Goal: Go to known website: Go to known website

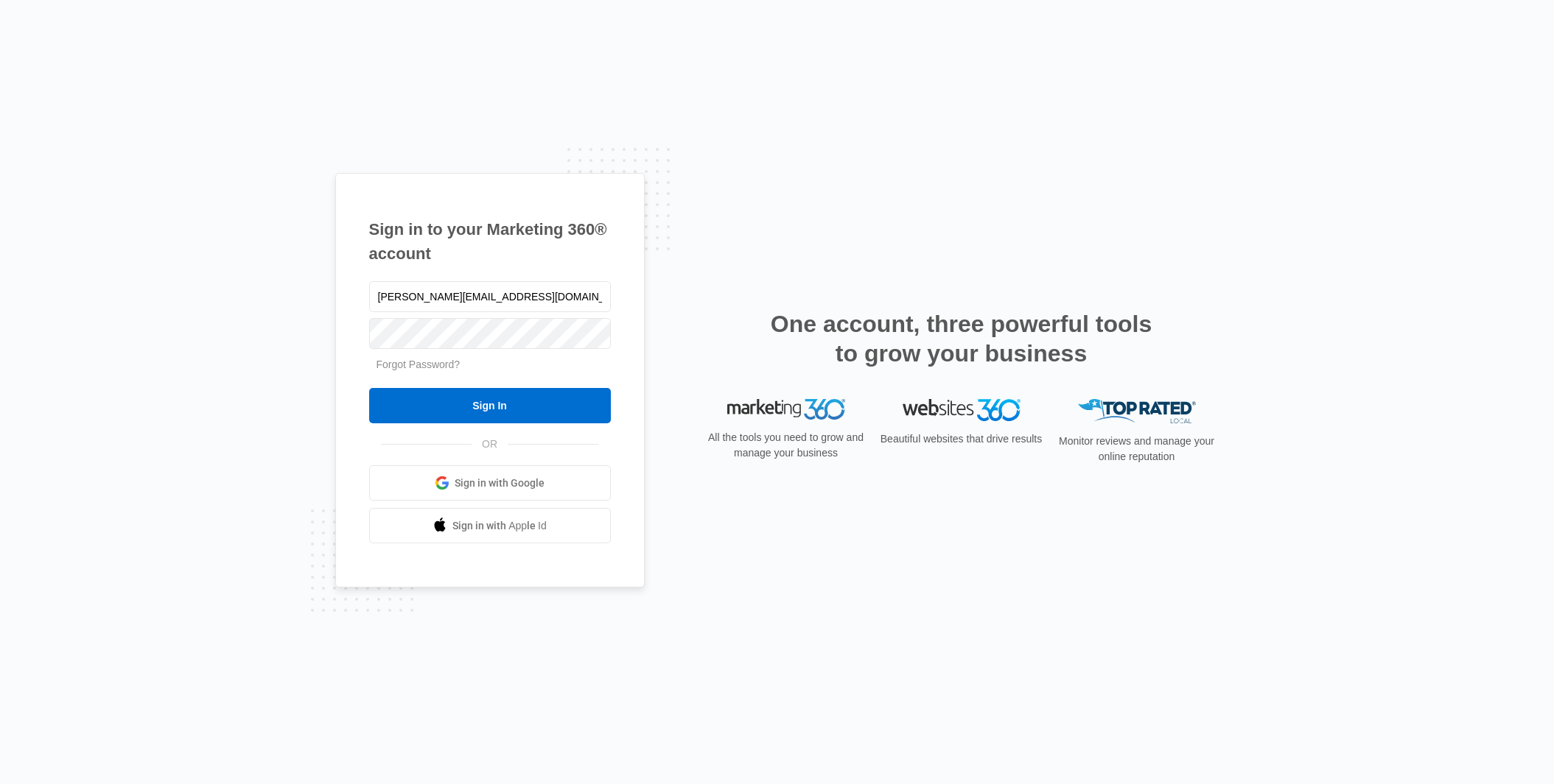
click at [523, 485] on span "Sign in with Google" at bounding box center [500, 484] width 90 height 15
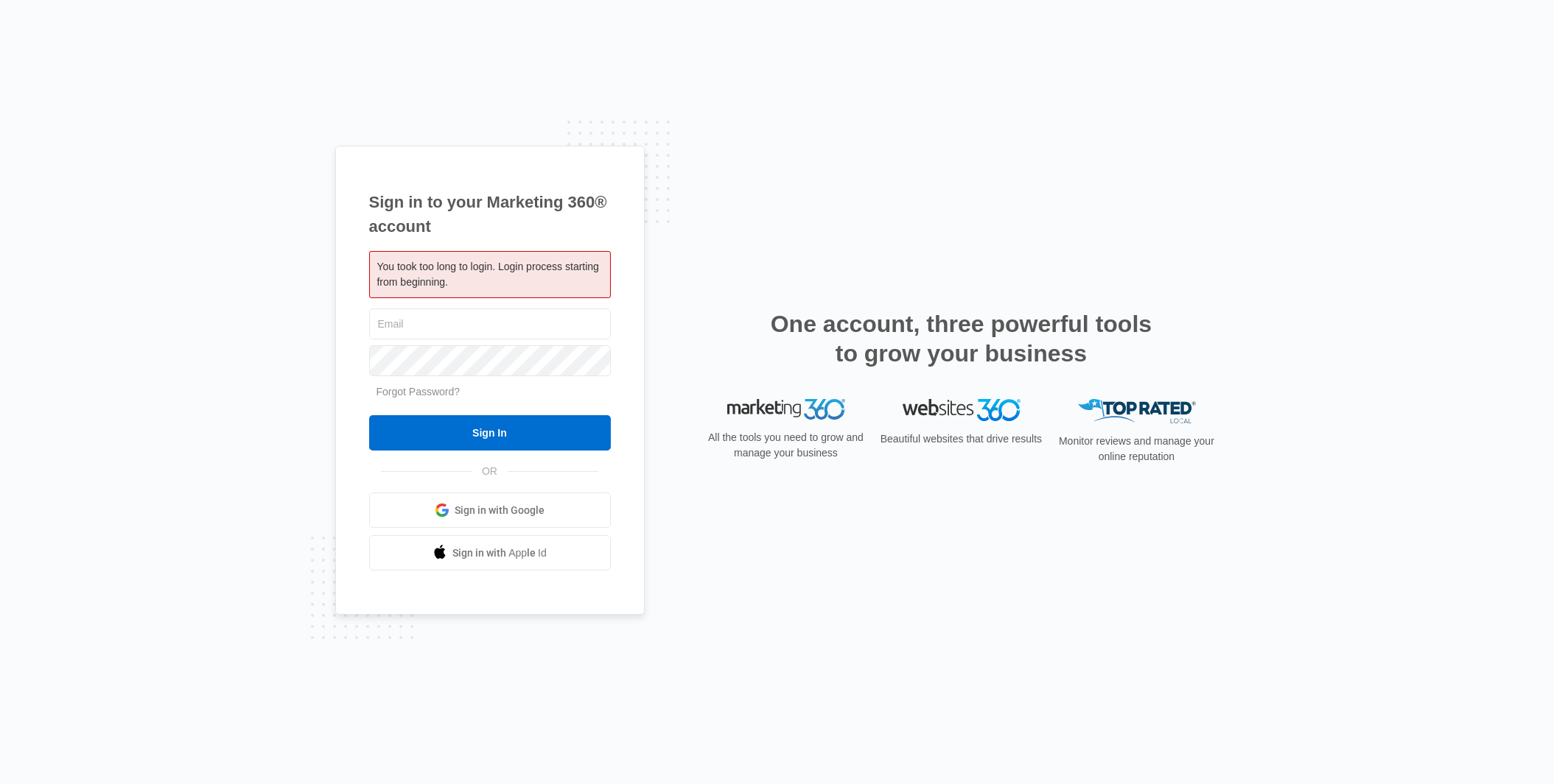
click at [1470, 326] on div "Sign in to your Marketing 360® account You took too long to login. Login proces…" at bounding box center [777, 392] width 1554 height 784
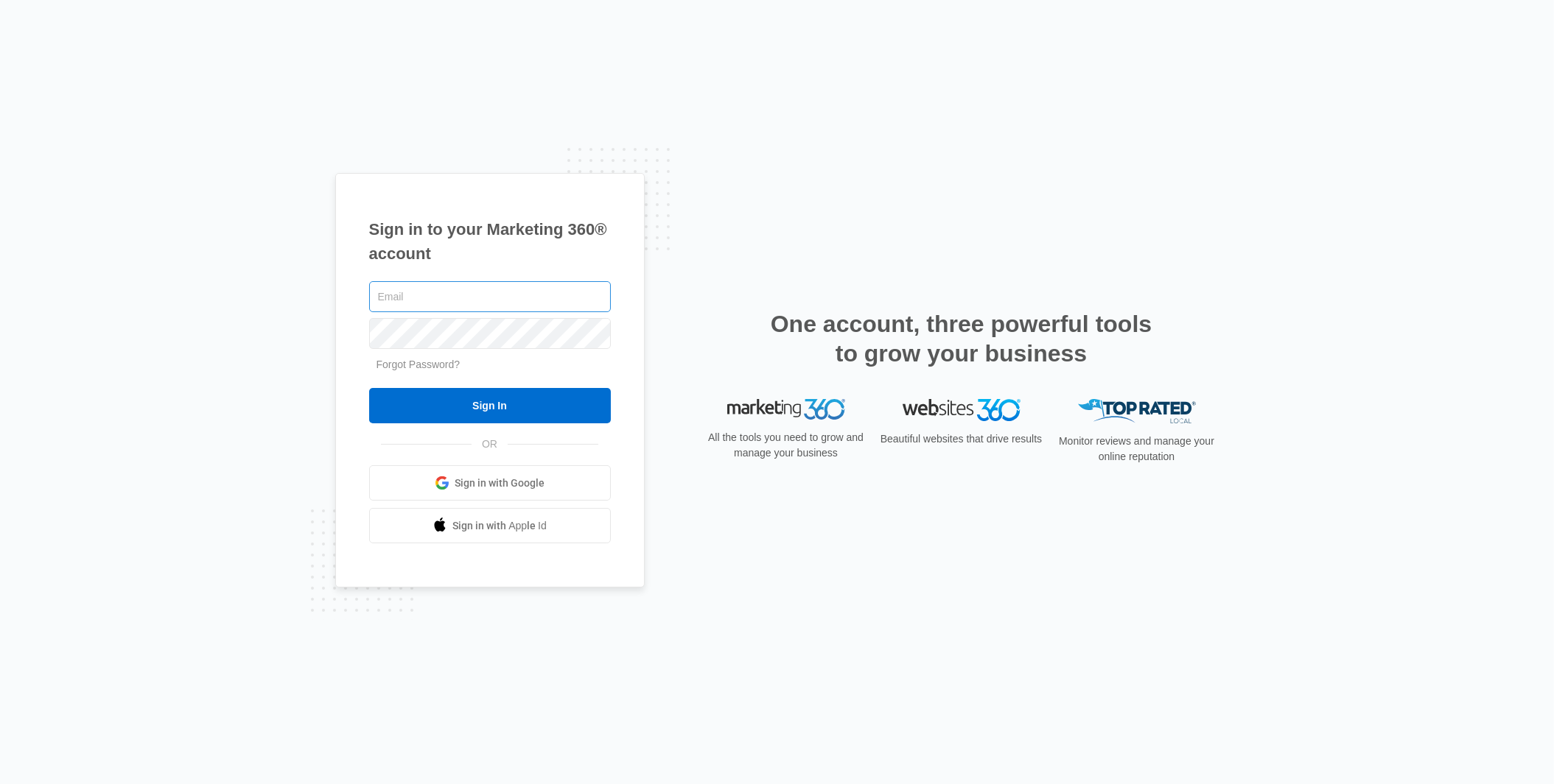
click at [437, 309] on input "text" at bounding box center [490, 296] width 242 height 31
type input "r.jutte@trailridgetech.net"
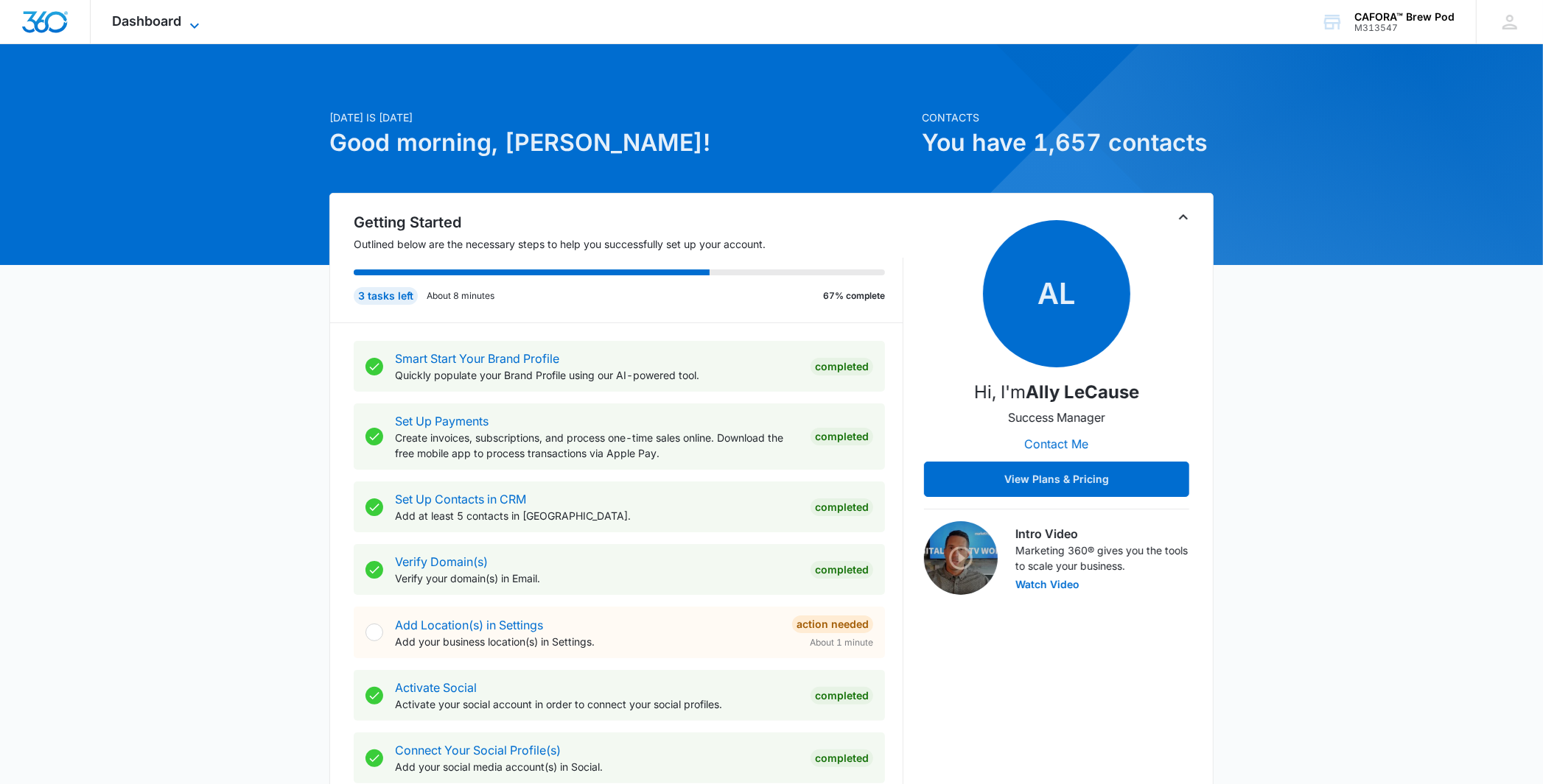
click at [148, 13] on span "Dashboard" at bounding box center [147, 21] width 70 height 15
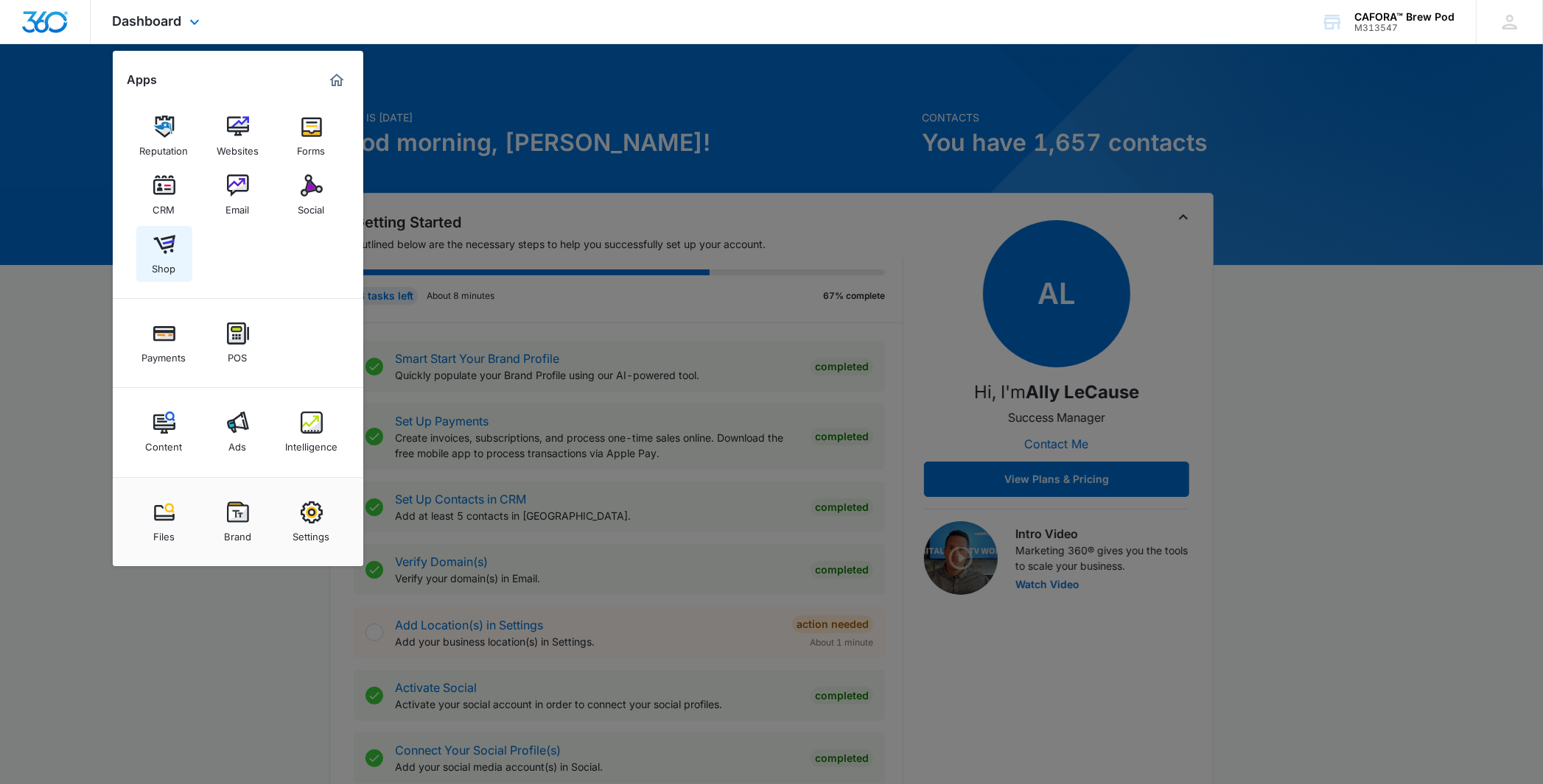
click at [168, 228] on link "Shop" at bounding box center [164, 254] width 56 height 56
